Goal: Task Accomplishment & Management: Use online tool/utility

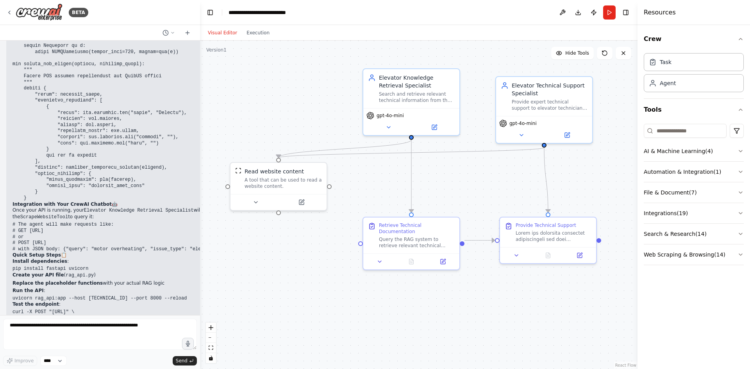
drag, startPoint x: 543, startPoint y: 158, endPoint x: 652, endPoint y: 138, distance: 110.1
click at [652, 138] on div "BETA I want a chatbot that supports human elevators technicians into solving pr…" at bounding box center [375, 184] width 750 height 369
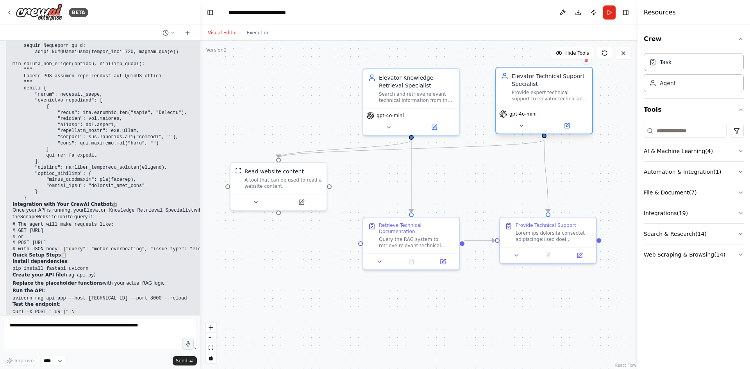
drag, startPoint x: 533, startPoint y: 98, endPoint x: 534, endPoint y: 93, distance: 5.1
click at [534, 93] on div "Provide expert technical support to elevator technicians by analyzing their pro…" at bounding box center [550, 96] width 76 height 13
click at [600, 130] on div ".deletable-edge-delete-btn { width: 20px; height: 20px; border: 0px solid #ffff…" at bounding box center [419, 205] width 438 height 329
click at [614, 129] on div ".deletable-edge-delete-btn { width: 20px; height: 20px; border: 0px solid #ffff…" at bounding box center [419, 205] width 438 height 329
drag, startPoint x: 121, startPoint y: 170, endPoint x: 94, endPoint y: 163, distance: 28.0
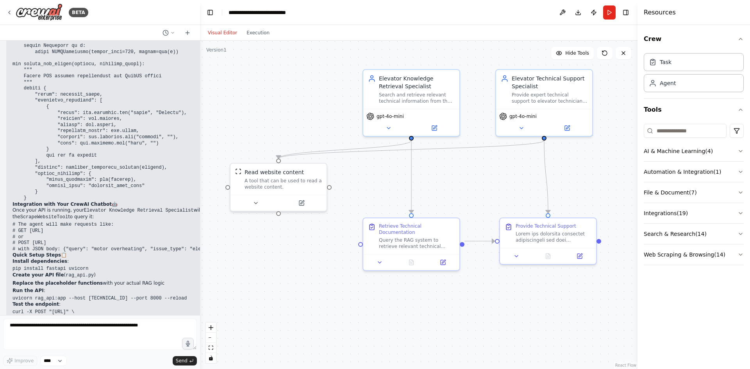
click at [85, 222] on pre "# The agent will make requests like: # GET [URL] # or # POST [URL] # with JSON …" at bounding box center [124, 237] width 222 height 30
click at [132, 222] on pre "# The agent will make requests like: # GET [URL] # or # POST [URL] # with JSON …" at bounding box center [124, 237] width 222 height 30
drag, startPoint x: 29, startPoint y: 167, endPoint x: 18, endPoint y: 160, distance: 12.7
click at [18, 222] on code "# The agent will make requests like: # GET [URL] # or # POST [URL] # with JSON …" at bounding box center [120, 237] width 214 height 30
drag, startPoint x: 100, startPoint y: 170, endPoint x: 131, endPoint y: 165, distance: 31.3
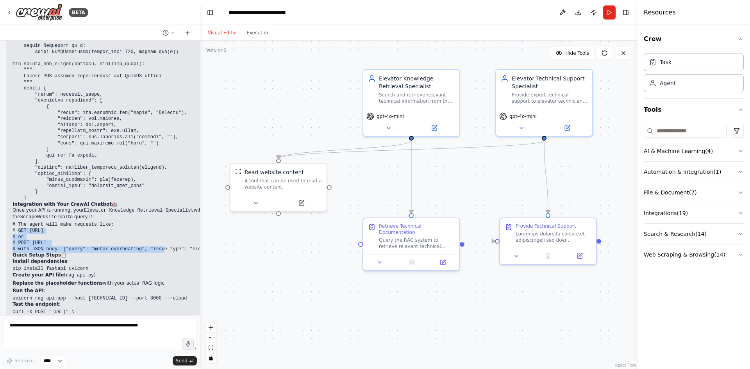
click at [21, 222] on pre "# The agent will make requests like: # GET [URL] # or # POST [URL] # with JSON …" at bounding box center [124, 237] width 222 height 30
click at [131, 222] on pre "# The agent will make requests like: # GET [URL] # or # POST [URL] # with JSON …" at bounding box center [124, 237] width 222 height 30
click at [132, 222] on pre "# The agent will make requests like: # GET [URL] # or # POST [URL] # with JSON …" at bounding box center [124, 237] width 222 height 30
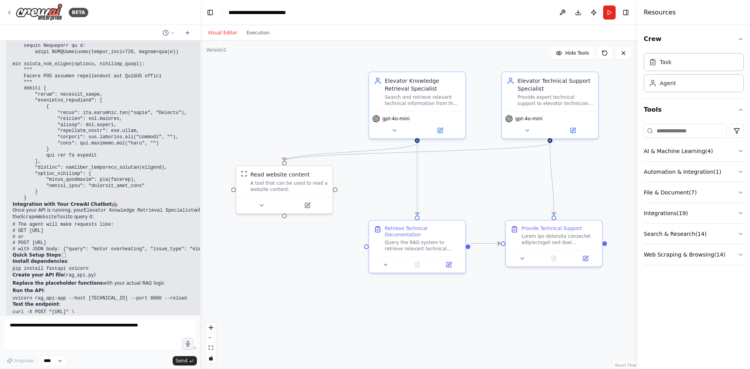
drag, startPoint x: 291, startPoint y: 74, endPoint x: 296, endPoint y: 76, distance: 6.0
click at [296, 76] on div ".deletable-edge-delete-btn { width: 20px; height: 20px; border: 0px solid #ffff…" at bounding box center [419, 205] width 438 height 329
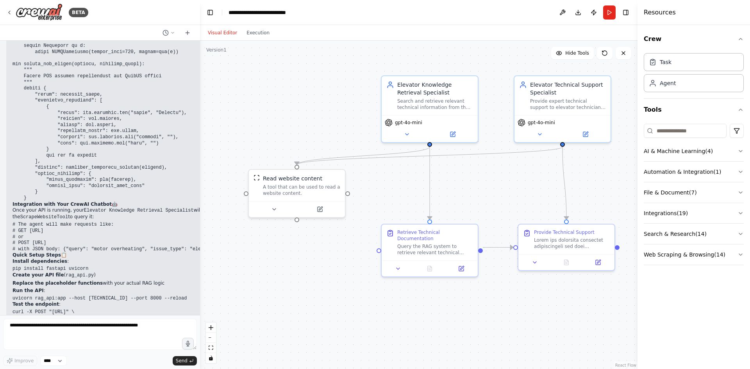
drag, startPoint x: 206, startPoint y: 50, endPoint x: 216, endPoint y: 52, distance: 10.0
click at [218, 54] on div ".deletable-edge-delete-btn { width: 20px; height: 20px; border: 0px solid #ffff…" at bounding box center [419, 205] width 438 height 329
drag, startPoint x: 215, startPoint y: 51, endPoint x: 226, endPoint y: 50, distance: 10.2
click at [226, 50] on div "Version 1 Hide Tools .deletable-edge-delete-btn { width: 20px; height: 20px; bo…" at bounding box center [419, 205] width 438 height 329
click at [251, 59] on div ".deletable-edge-delete-btn { width: 20px; height: 20px; border: 0px solid #ffff…" at bounding box center [419, 205] width 438 height 329
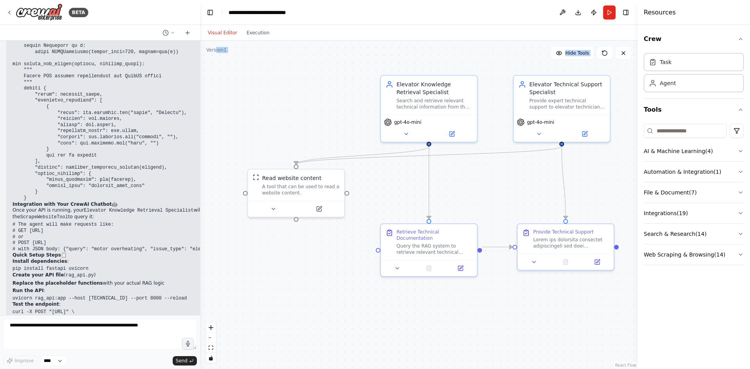
click at [482, 54] on div ".deletable-edge-delete-btn { width: 20px; height: 20px; border: 0px solid #ffff…" at bounding box center [419, 205] width 438 height 329
click at [221, 50] on div "Version 1" at bounding box center [216, 50] width 20 height 6
